Goal: Transaction & Acquisition: Purchase product/service

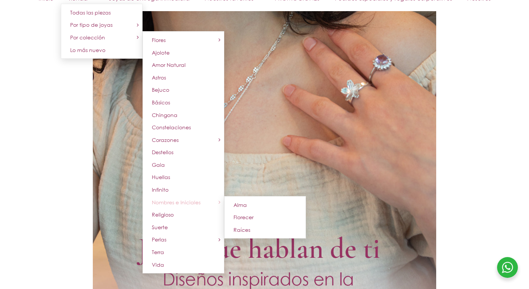
scroll to position [161, 0]
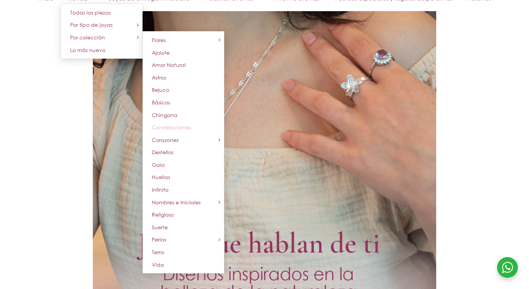
click at [179, 128] on span "Constelaciones" at bounding box center [171, 127] width 39 height 6
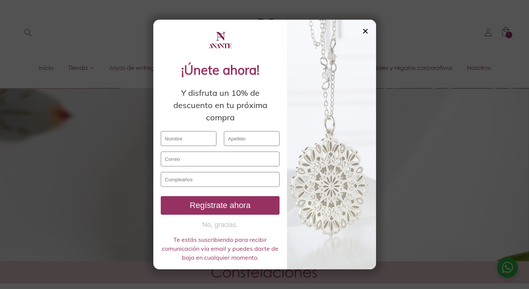
click at [363, 32] on div "✕" at bounding box center [365, 31] width 7 height 8
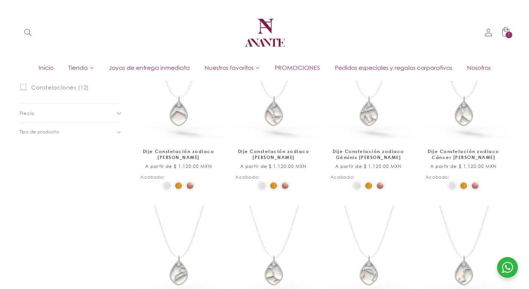
scroll to position [315, 0]
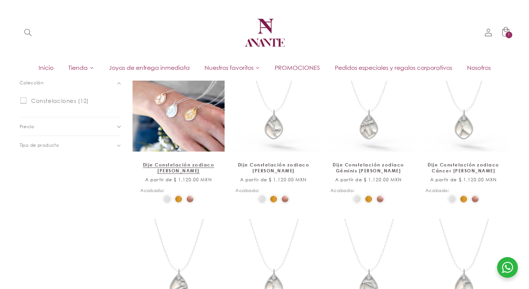
click at [173, 162] on link "Dije Constelación zodiaco Aries de plata" at bounding box center [178, 167] width 76 height 11
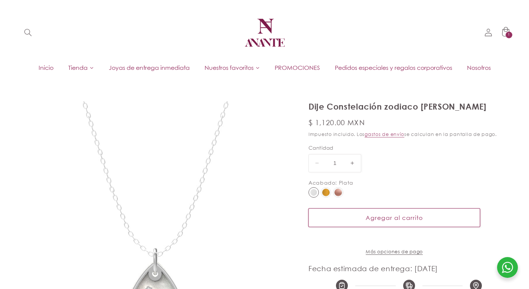
select select "{"isForProduct":true,"id":45146770604186,"title":"Plata","available":true,"pric…"
select select "{"isForProduct":false,"id":45146793443482,"title":"Plata","available":true,"pri…"
